Goal: Transaction & Acquisition: Purchase product/service

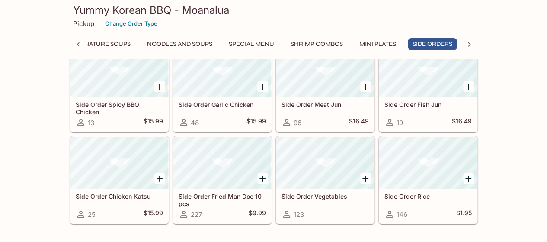
scroll to position [1470, 0]
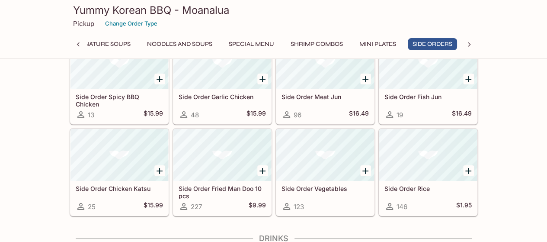
click at [333, 150] on div at bounding box center [325, 155] width 98 height 52
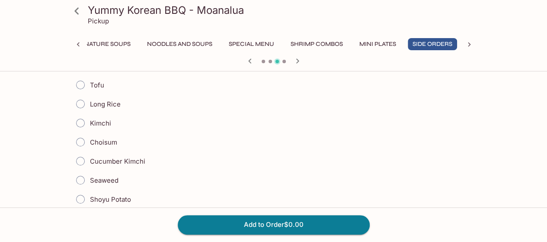
scroll to position [303, 0]
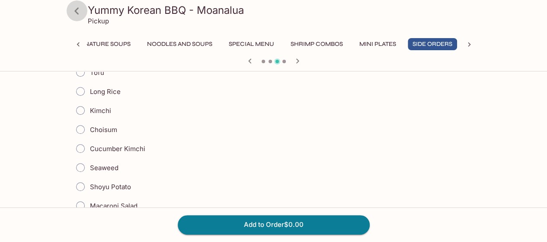
click at [80, 11] on icon at bounding box center [76, 10] width 15 height 15
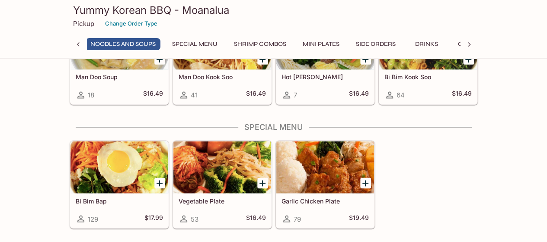
click at [195, 144] on div at bounding box center [222, 167] width 98 height 52
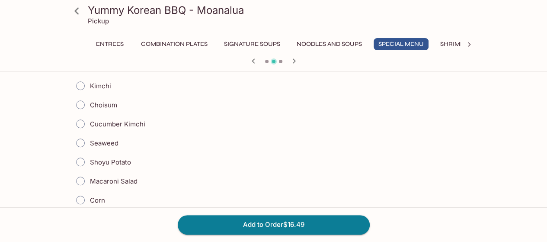
scroll to position [312, 0]
